Goal: Transaction & Acquisition: Purchase product/service

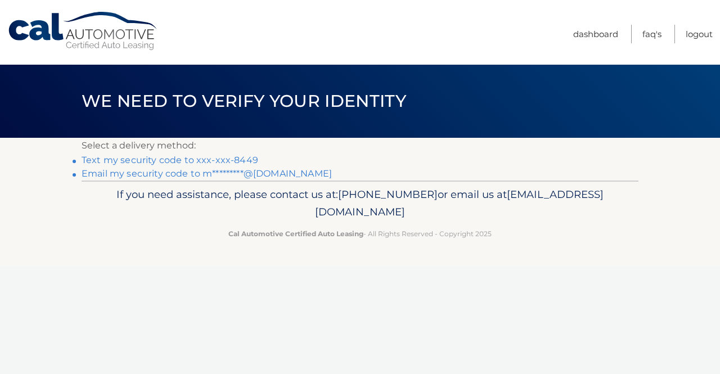
click at [204, 161] on link "Text my security code to xxx-xxx-8449" at bounding box center [170, 160] width 177 height 11
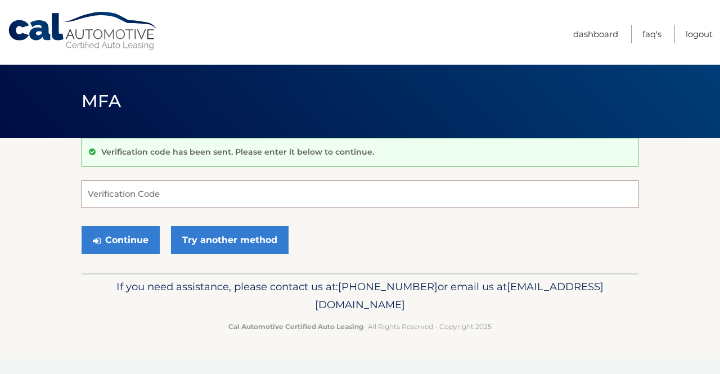
click at [216, 191] on input "Verification Code" at bounding box center [360, 194] width 557 height 28
type input "173443"
click at [82, 226] on button "Continue" at bounding box center [121, 240] width 78 height 28
click at [139, 244] on button "Continue" at bounding box center [121, 240] width 78 height 28
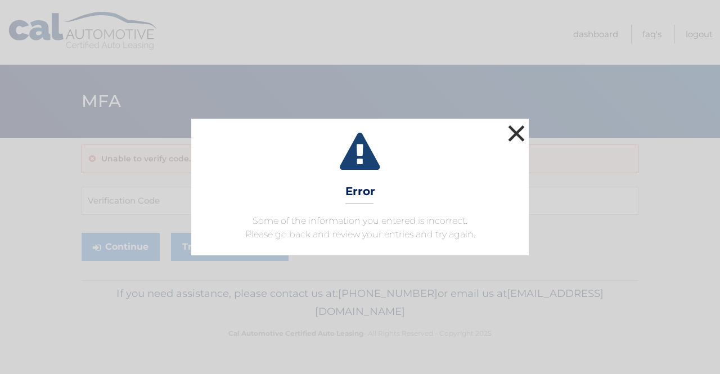
click at [510, 137] on button "×" at bounding box center [516, 133] width 22 height 22
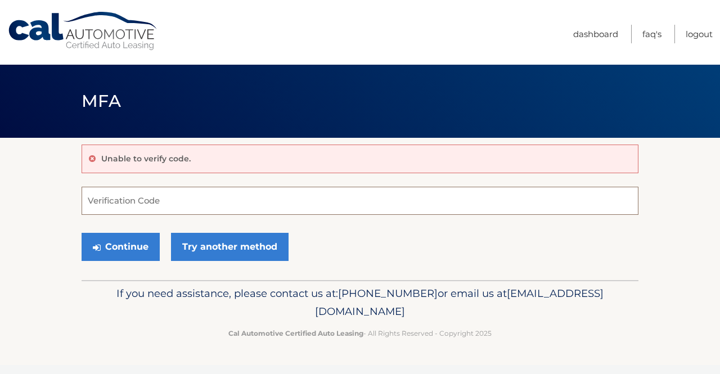
click at [202, 211] on input "Verification Code" at bounding box center [360, 201] width 557 height 28
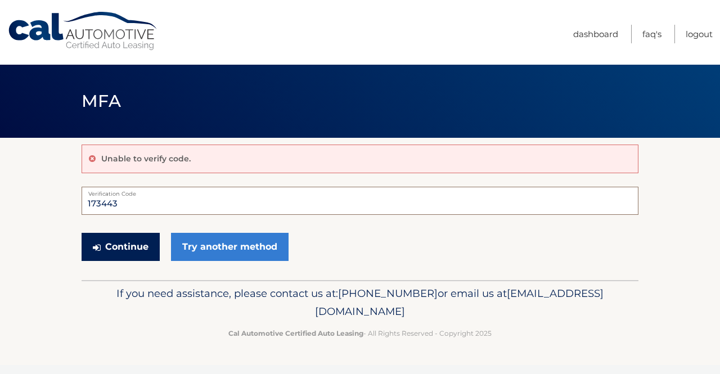
type input "173443"
click at [134, 245] on button "Continue" at bounding box center [121, 247] width 78 height 28
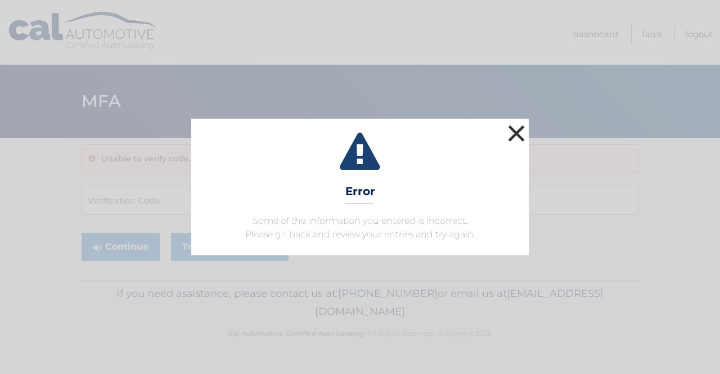
click at [520, 135] on button "×" at bounding box center [516, 133] width 22 height 22
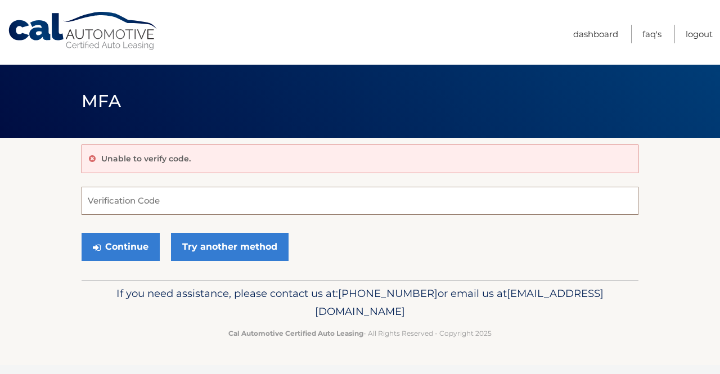
click at [201, 203] on input "Verification Code" at bounding box center [360, 201] width 557 height 28
click at [184, 201] on input "Verification Code" at bounding box center [360, 201] width 557 height 28
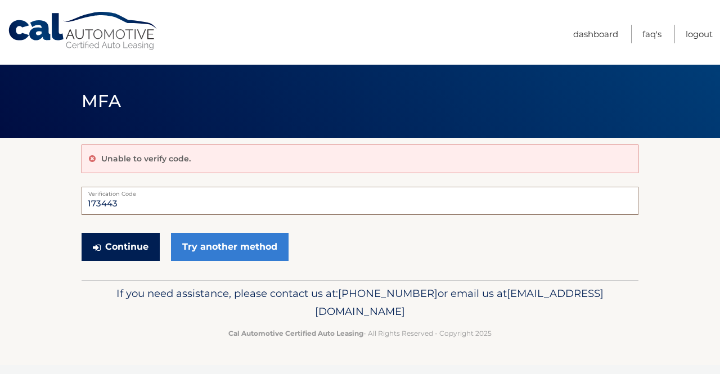
type input "173443"
click at [128, 250] on button "Continue" at bounding box center [121, 247] width 78 height 28
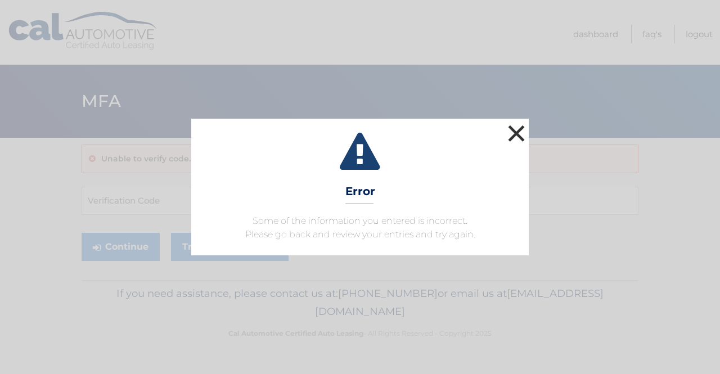
click at [514, 143] on button "×" at bounding box center [516, 133] width 22 height 22
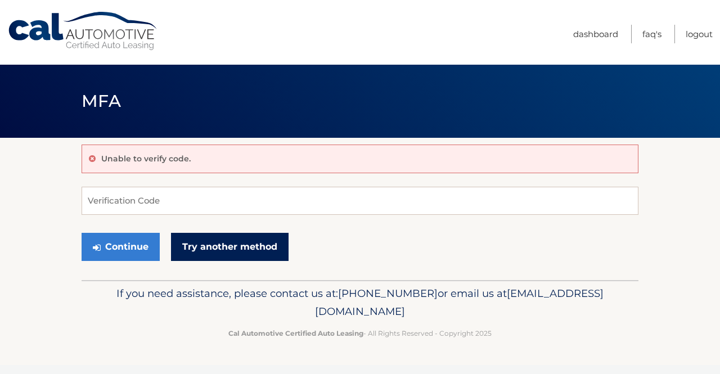
click at [268, 259] on link "Try another method" at bounding box center [229, 247] width 117 height 28
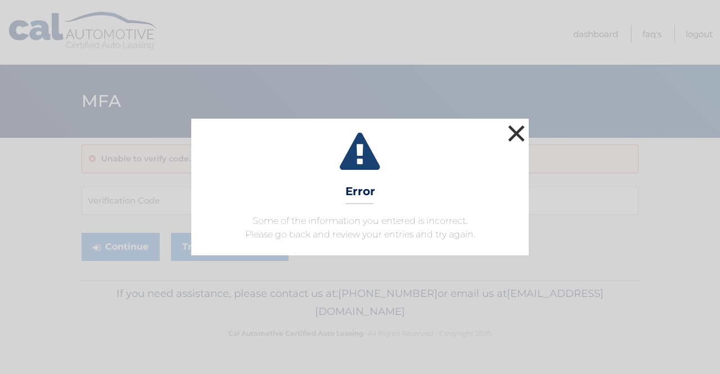
drag, startPoint x: 518, startPoint y: 132, endPoint x: 464, endPoint y: 101, distance: 62.2
click at [517, 132] on button "×" at bounding box center [516, 133] width 22 height 22
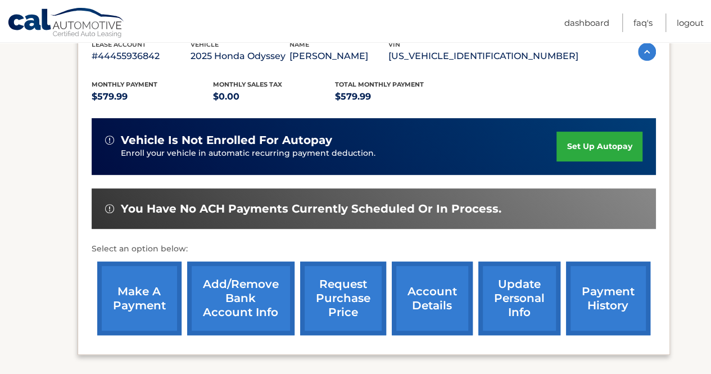
scroll to position [225, 0]
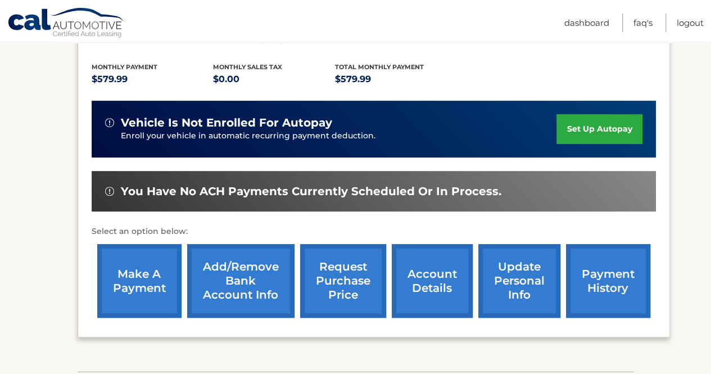
click at [141, 287] on link "make a payment" at bounding box center [139, 281] width 84 height 74
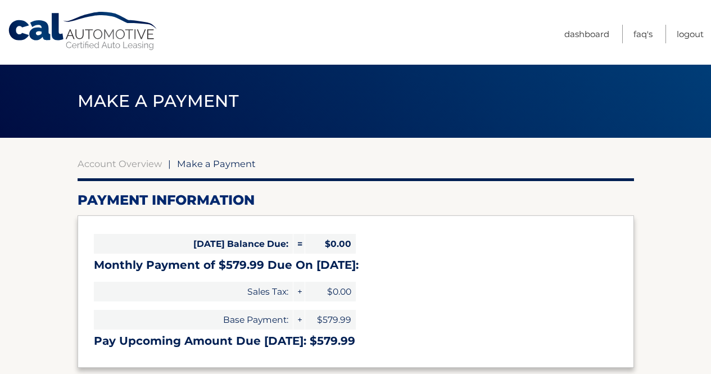
select select "OTBmMzBlYjEtOGFiMS00Zjc3LWJlMTktOTEyODRjNzAwNjU5"
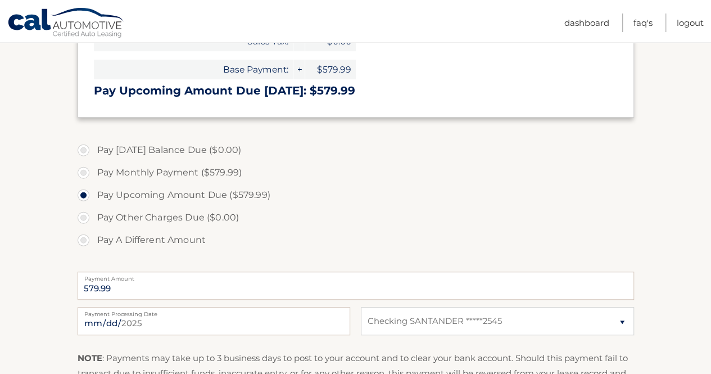
scroll to position [281, 0]
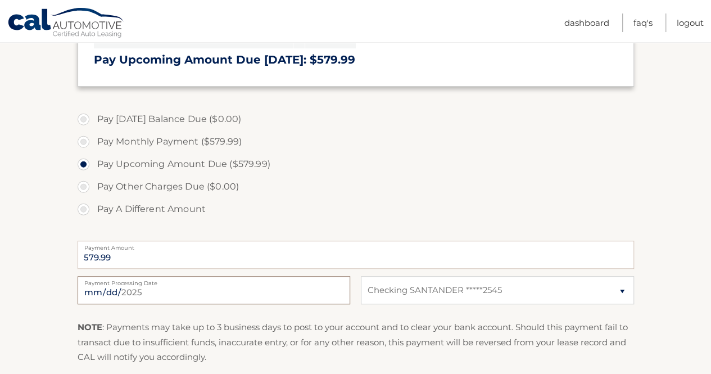
click at [143, 292] on input "2025-08-29" at bounding box center [214, 290] width 273 height 28
type input "2025-09-04"
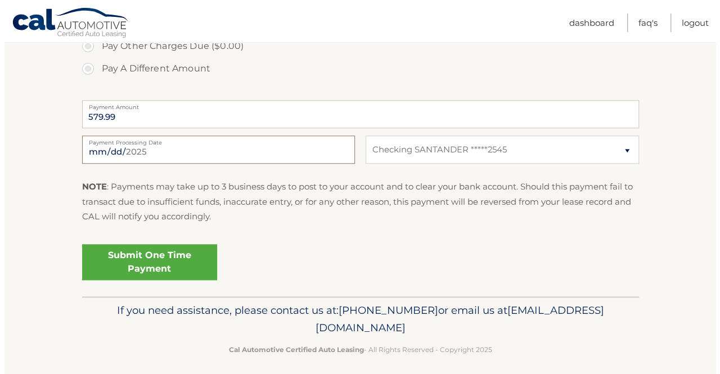
scroll to position [428, 0]
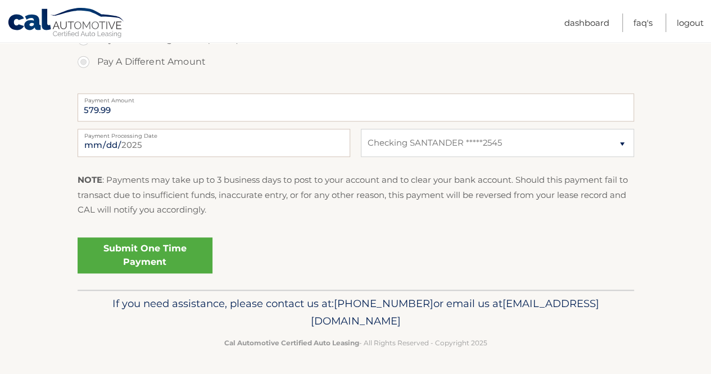
click at [172, 251] on link "Submit One Time Payment" at bounding box center [145, 255] width 135 height 36
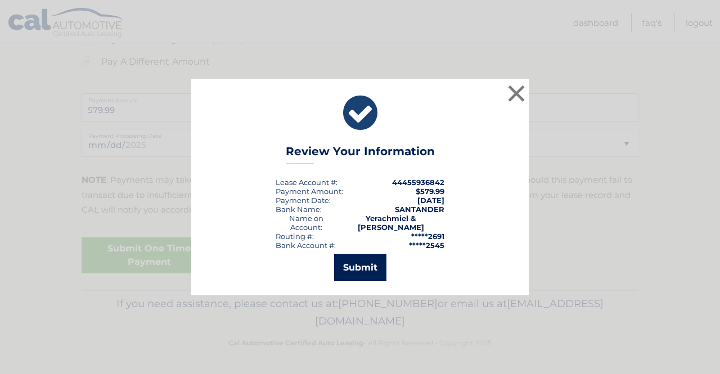
click at [358, 263] on button "Submit" at bounding box center [360, 267] width 52 height 27
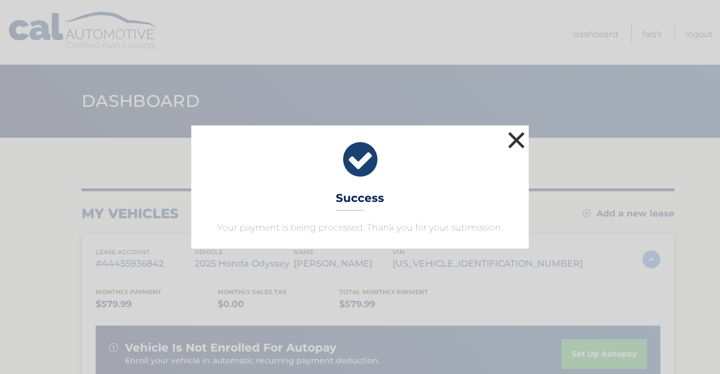
click at [515, 141] on button "×" at bounding box center [516, 140] width 22 height 22
